Goal: Entertainment & Leisure: Consume media (video, audio)

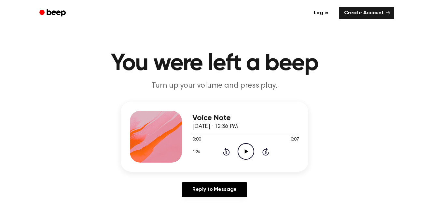
click at [244, 149] on icon "Play Audio" at bounding box center [245, 151] width 17 height 17
click at [240, 152] on icon "Play Audio" at bounding box center [245, 151] width 17 height 17
click at [193, 146] on div "1.0x Rewind 5 seconds Play Audio Skip 5 seconds" at bounding box center [245, 151] width 107 height 17
click at [244, 150] on icon "Play Audio" at bounding box center [245, 151] width 17 height 17
click at [242, 150] on icon "Play Audio" at bounding box center [245, 151] width 17 height 17
